Goal: Information Seeking & Learning: Learn about a topic

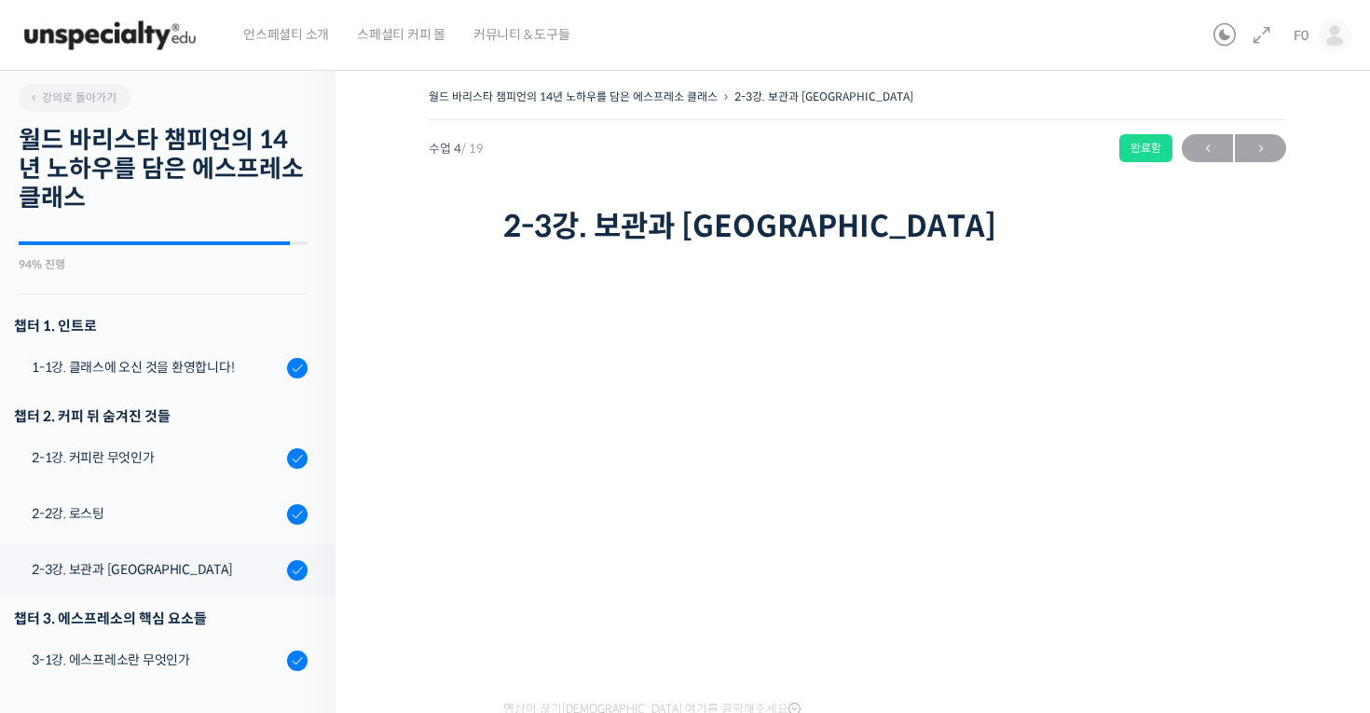
scroll to position [516, 0]
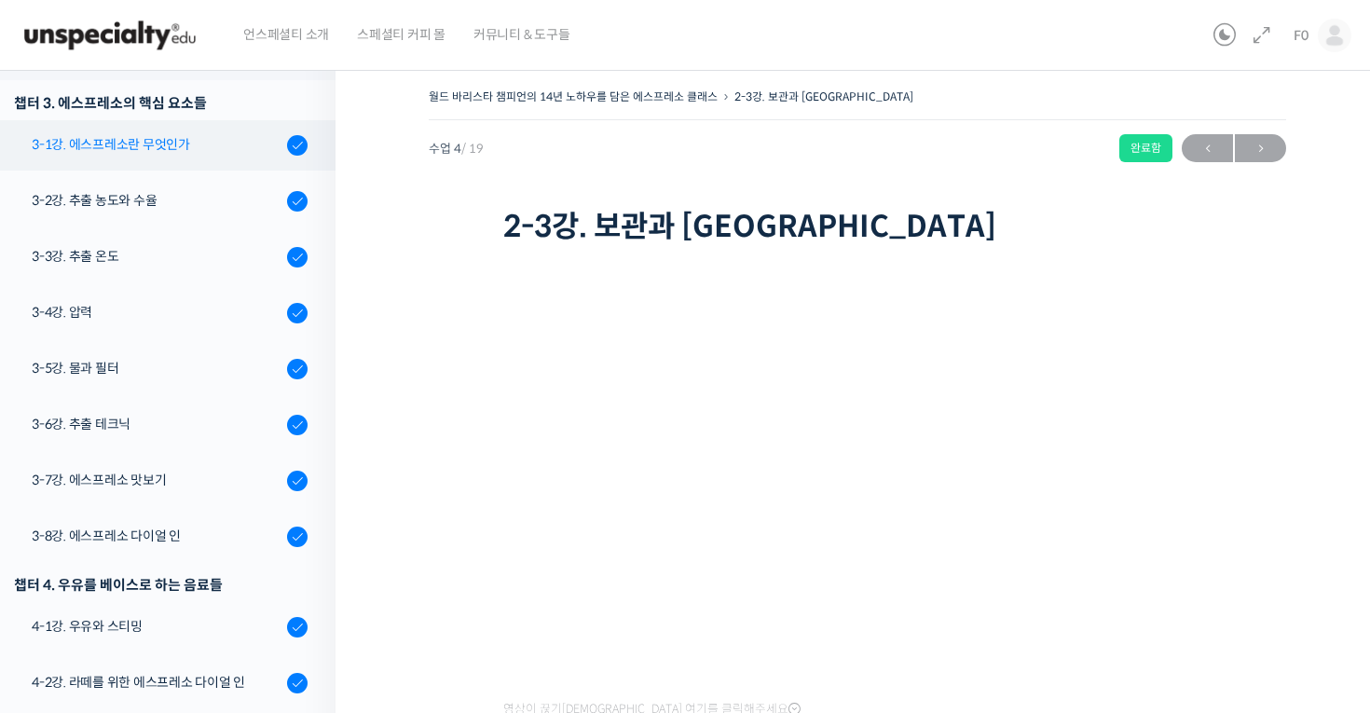
click at [149, 135] on div "3-1강. 에스프레소란 무엇인가" at bounding box center [157, 144] width 250 height 21
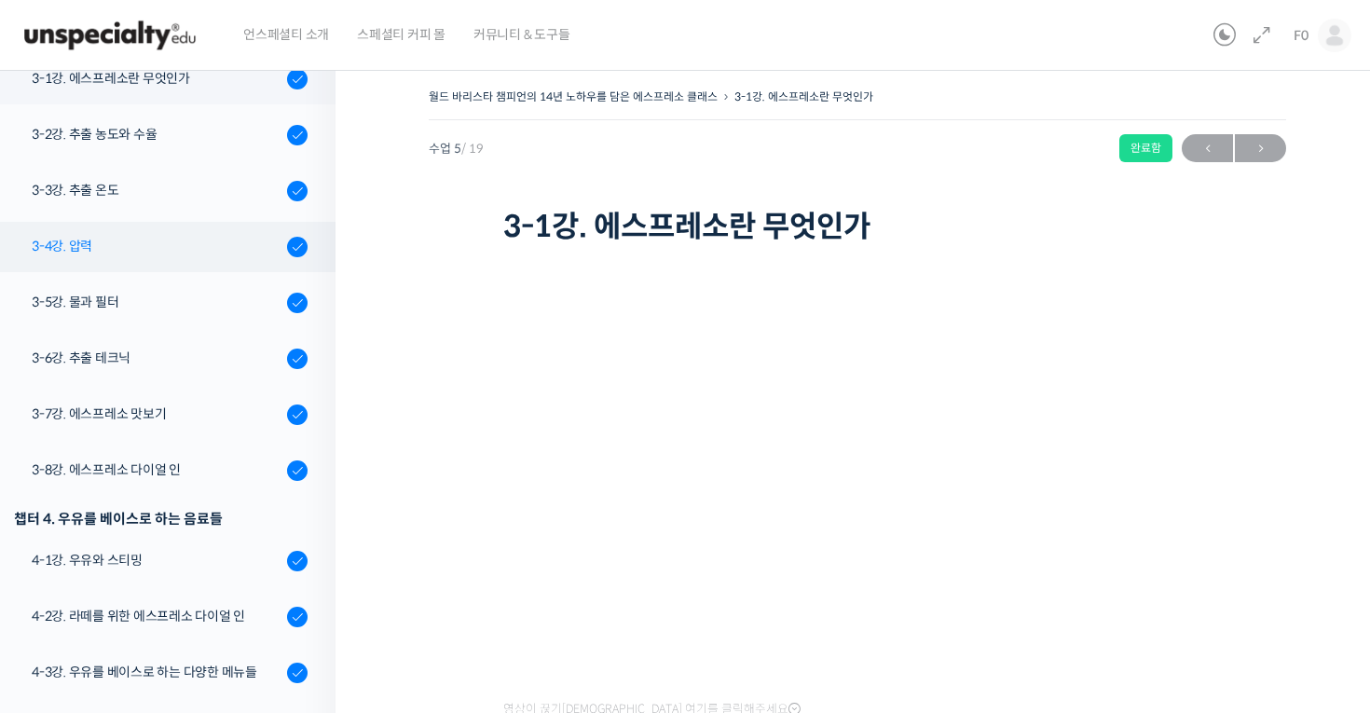
scroll to position [577, 0]
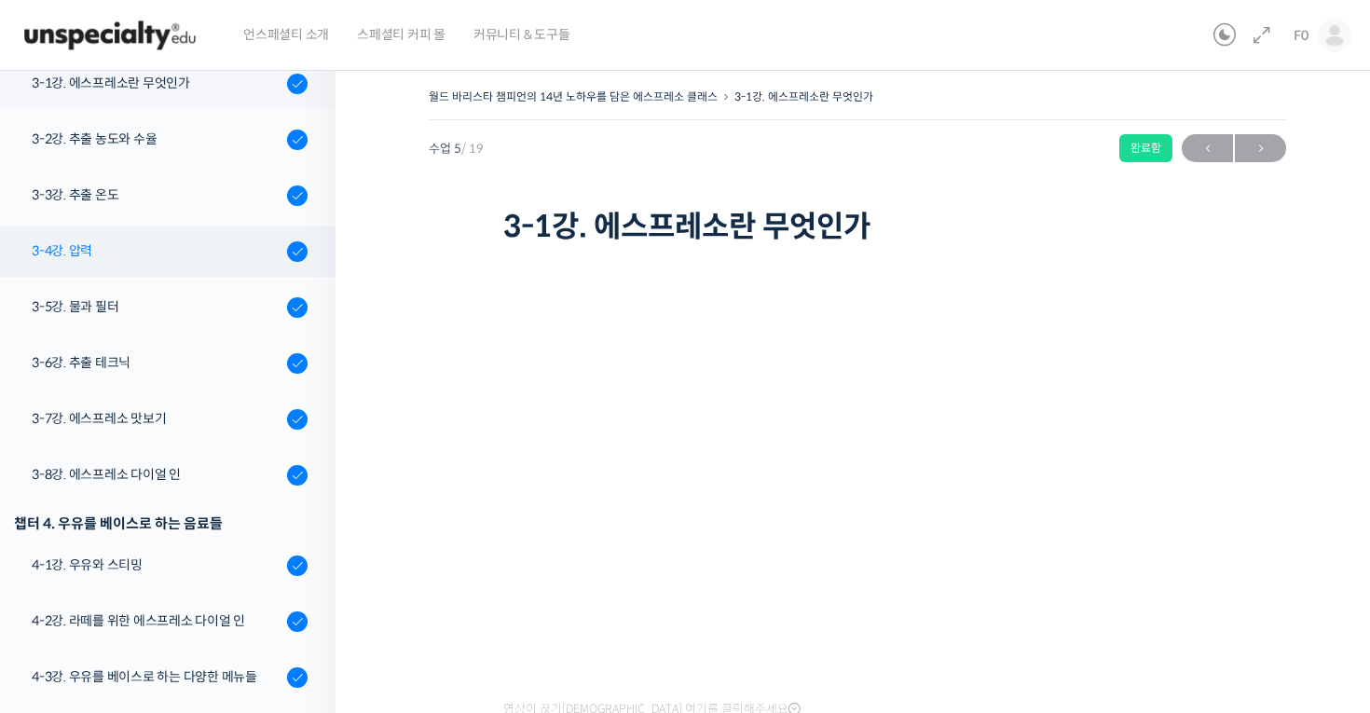
click at [191, 147] on div "3-2강. 추출 농도와 수율" at bounding box center [157, 139] width 250 height 21
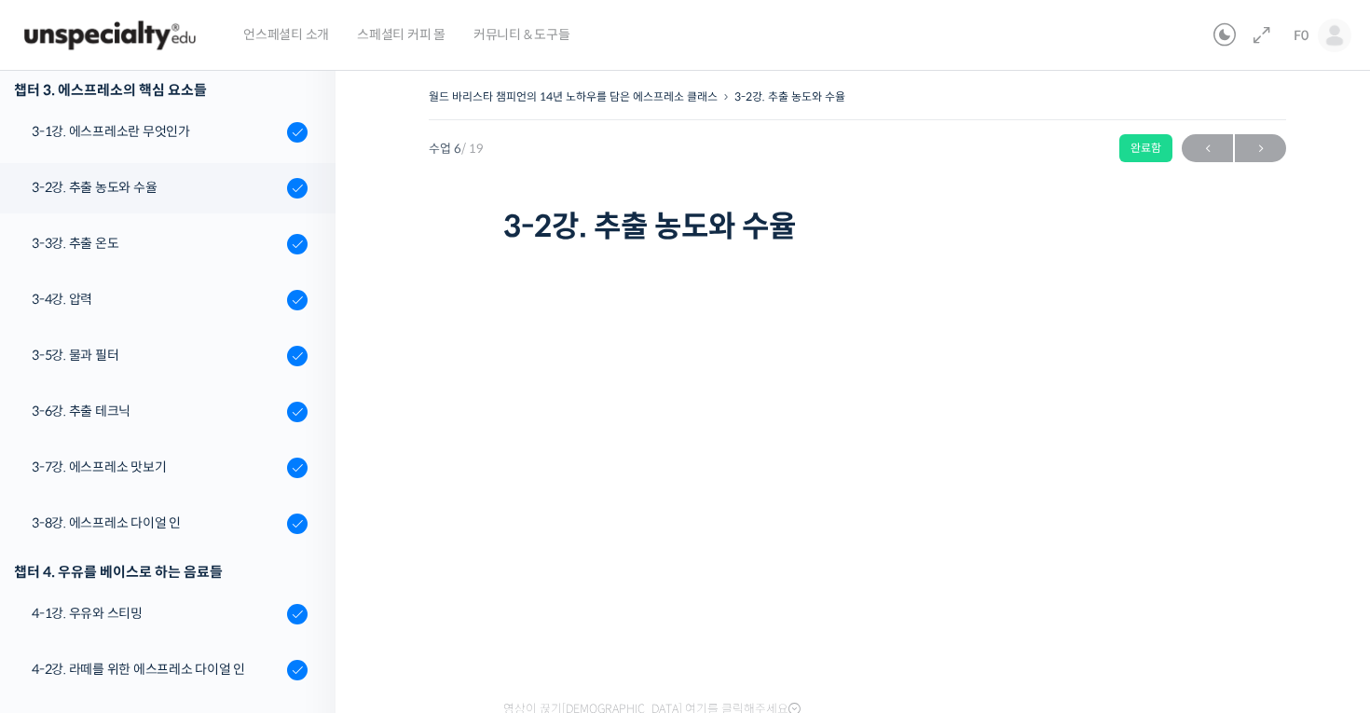
scroll to position [525, 0]
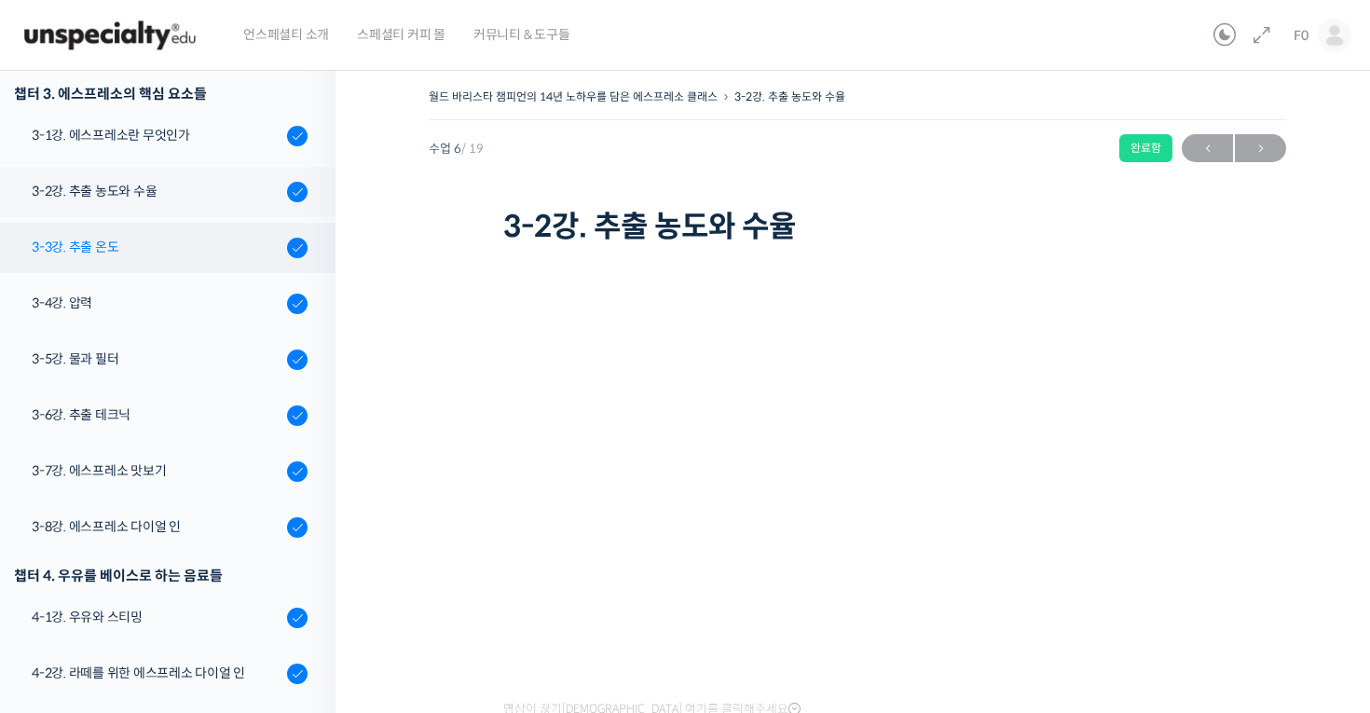
click at [79, 254] on div "3-3강. 추출 온도" at bounding box center [157, 247] width 250 height 21
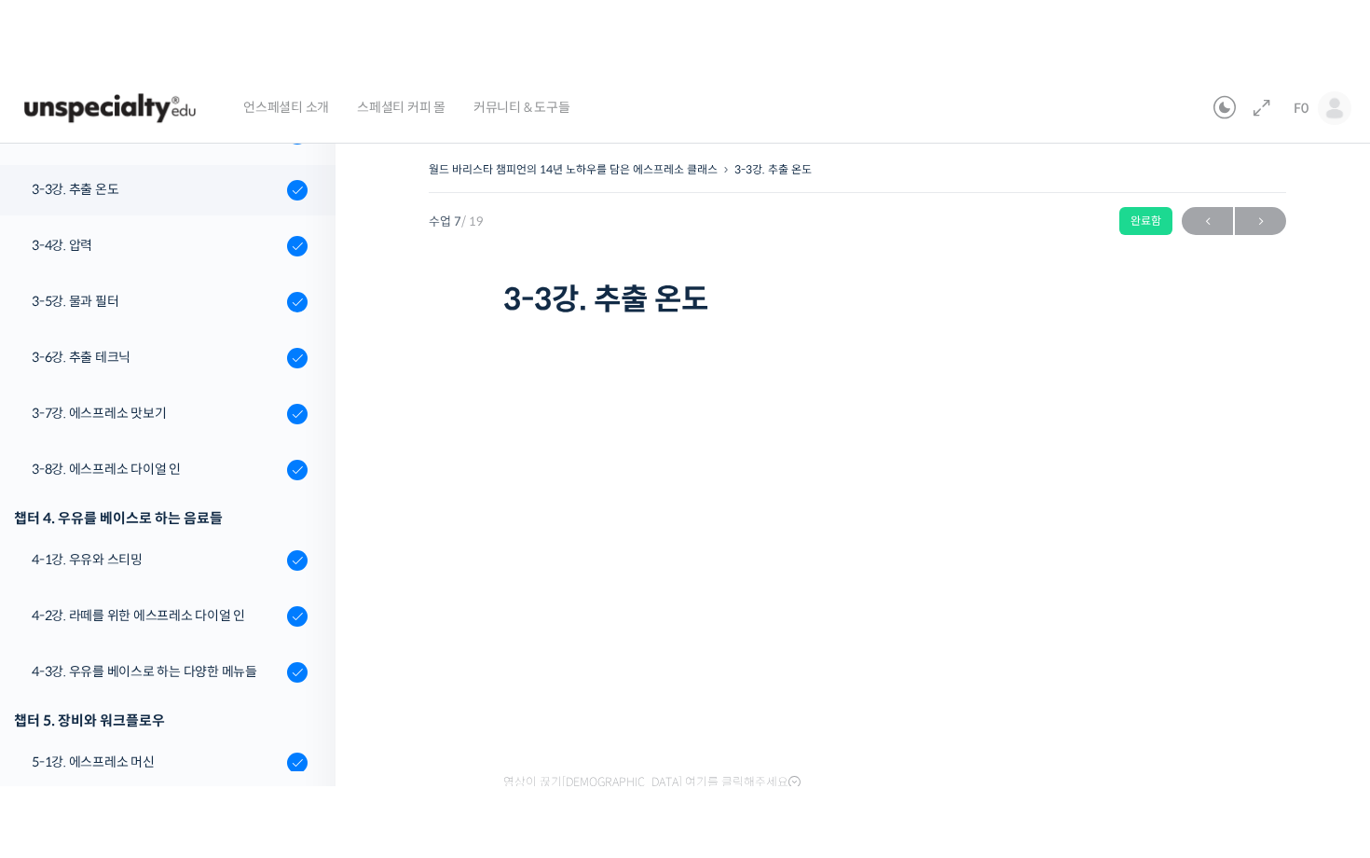
scroll to position [676, 0]
